Goal: Transaction & Acquisition: Purchase product/service

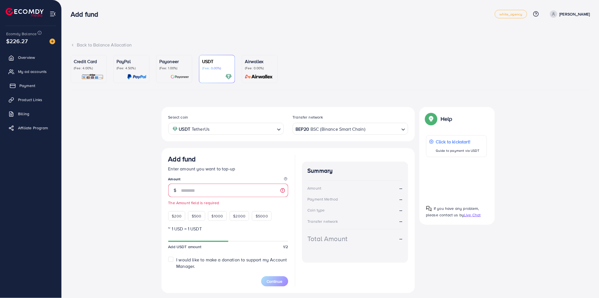
click at [27, 86] on span "Payment" at bounding box center [27, 86] width 16 height 6
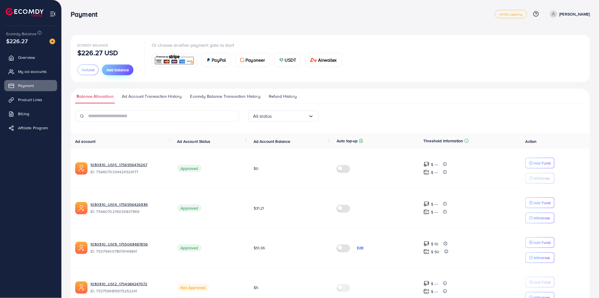
click at [122, 69] on span "Add balance" at bounding box center [117, 70] width 23 height 6
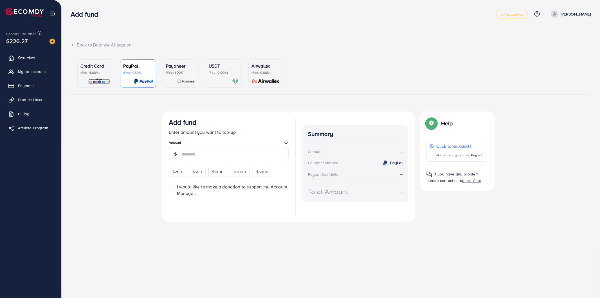
click at [175, 73] on p "(Fee: 1.00%)" at bounding box center [181, 72] width 30 height 5
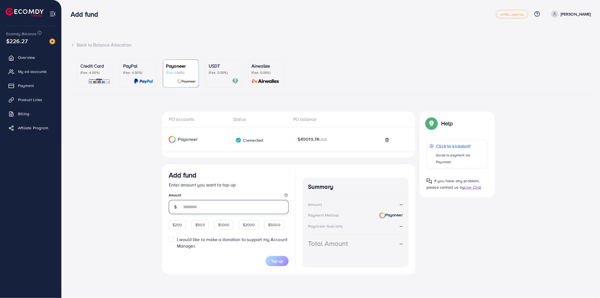
click at [195, 207] on input "number" at bounding box center [235, 207] width 107 height 14
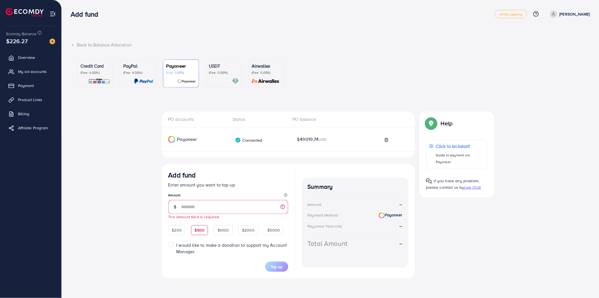
click at [196, 225] on div "$200 $500 $1000 $2000 $5000" at bounding box center [225, 229] width 115 height 11
click at [186, 204] on input "number" at bounding box center [234, 207] width 107 height 14
type input "***"
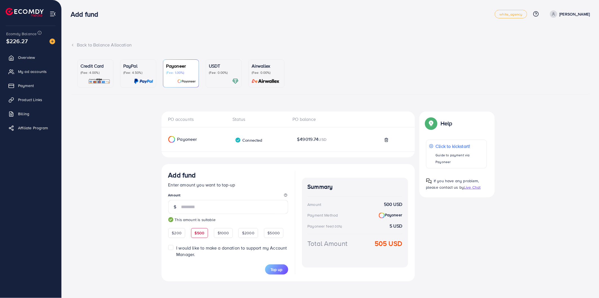
click at [137, 192] on div "PO accounts Status PO balance Payoneer Connected Payoneer balance $49019.74 USD…" at bounding box center [330, 201] width 519 height 181
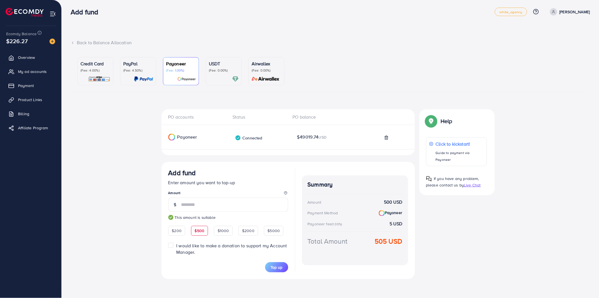
scroll to position [3, 0]
click at [214, 66] on div "USDT (Fee: 0.00%)" at bounding box center [224, 65] width 30 height 12
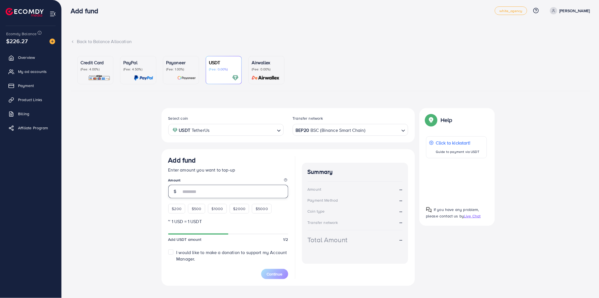
click at [185, 189] on input "number" at bounding box center [234, 192] width 107 height 14
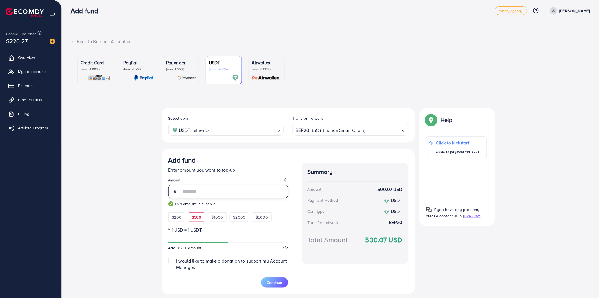
type input "***"
click at [110, 160] on div "Select coin USDT TetherUs Loading... Transfer network BEP20 BSC (Binance Smart …" at bounding box center [330, 203] width 519 height 190
click at [182, 66] on div "Payoneer (Fee: 1.00%)" at bounding box center [181, 65] width 30 height 12
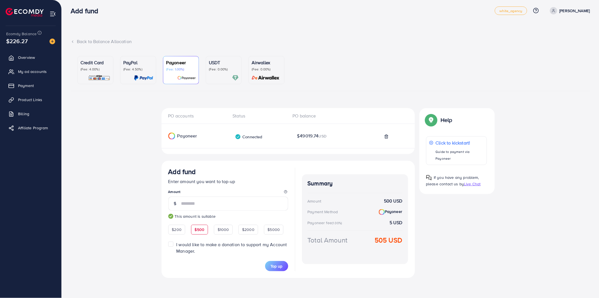
click at [130, 133] on div "PO accounts Status PO balance Payoneer Connected Payoneer balance $49019.74 USD…" at bounding box center [330, 198] width 519 height 181
click at [130, 131] on div "PO accounts Status PO balance Payoneer Connected Payoneer balance $49019.74 USD…" at bounding box center [330, 198] width 519 height 181
click at [127, 120] on div "PO accounts Status PO balance Payoneer Connected Payoneer balance $49019.74 USD…" at bounding box center [330, 198] width 519 height 181
click at [176, 7] on div "Add fund" at bounding box center [283, 11] width 424 height 8
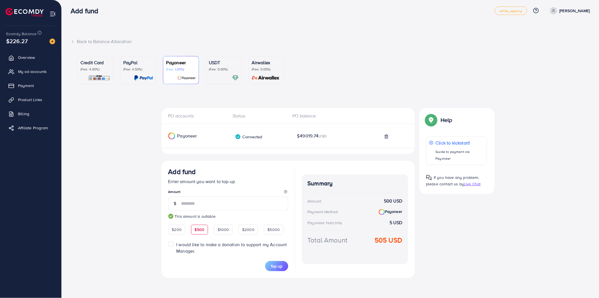
click at [148, 165] on div "PO accounts Status PO balance Payoneer Connected Payoneer balance $49019.74 USD…" at bounding box center [330, 198] width 519 height 181
click at [375, 43] on div "Back to Balance Allocation" at bounding box center [330, 41] width 519 height 6
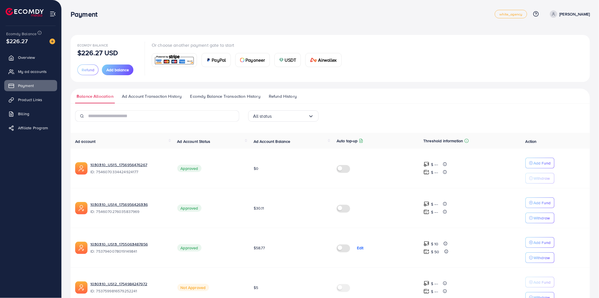
click at [371, 15] on div "Payment" at bounding box center [283, 14] width 424 height 8
click at [355, 29] on div "Ecomdy Balance $226.27 USD Refund Add balance Or choose another payment gate to…" at bounding box center [330, 287] width 537 height 574
click at [207, 10] on div "Payment" at bounding box center [283, 14] width 424 height 8
click at [215, 14] on div "Payment" at bounding box center [283, 14] width 424 height 8
